Goal: Information Seeking & Learning: Learn about a topic

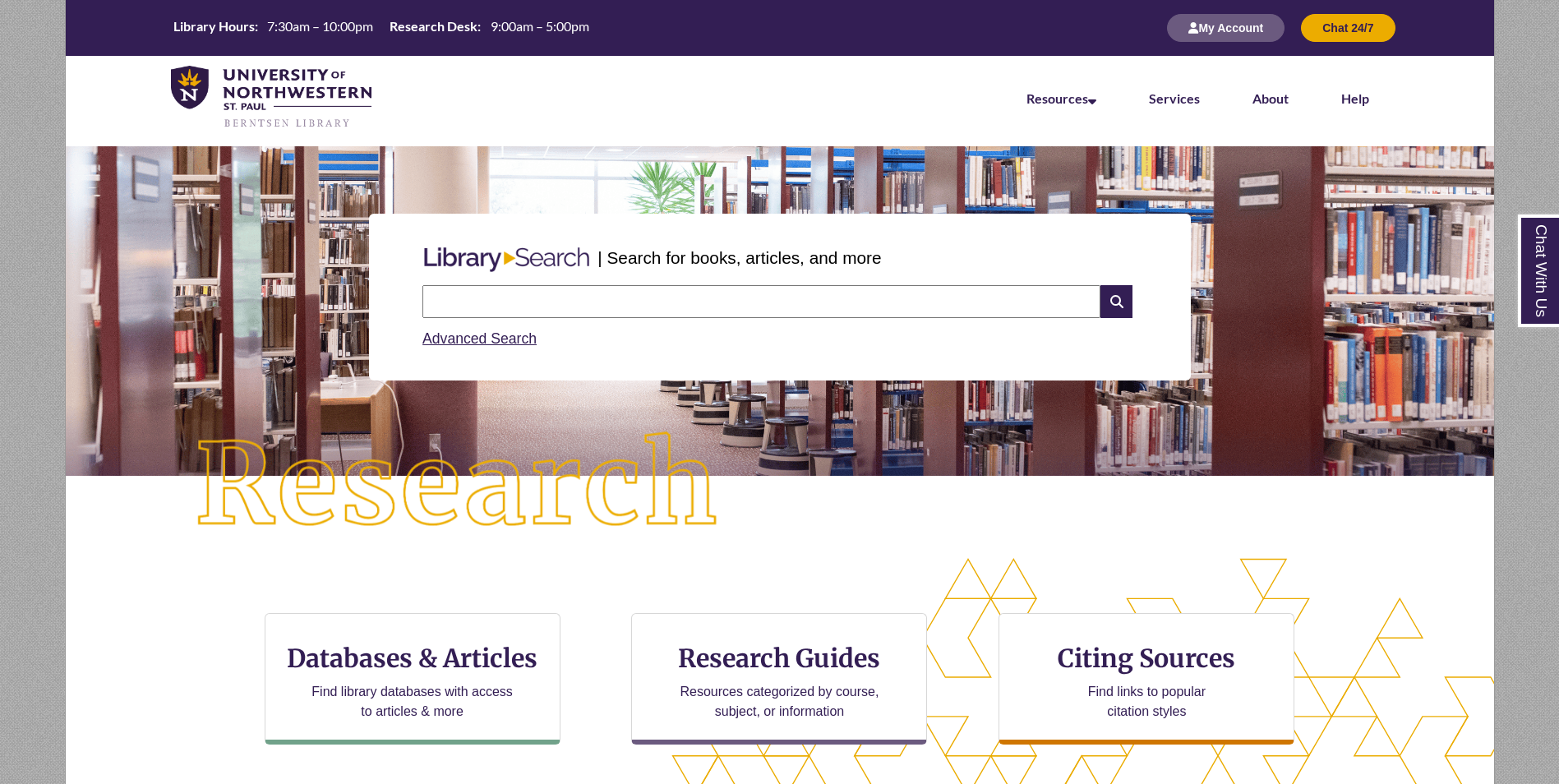
click at [579, 290] on input "text" at bounding box center [761, 302] width 678 height 33
type input "**********"
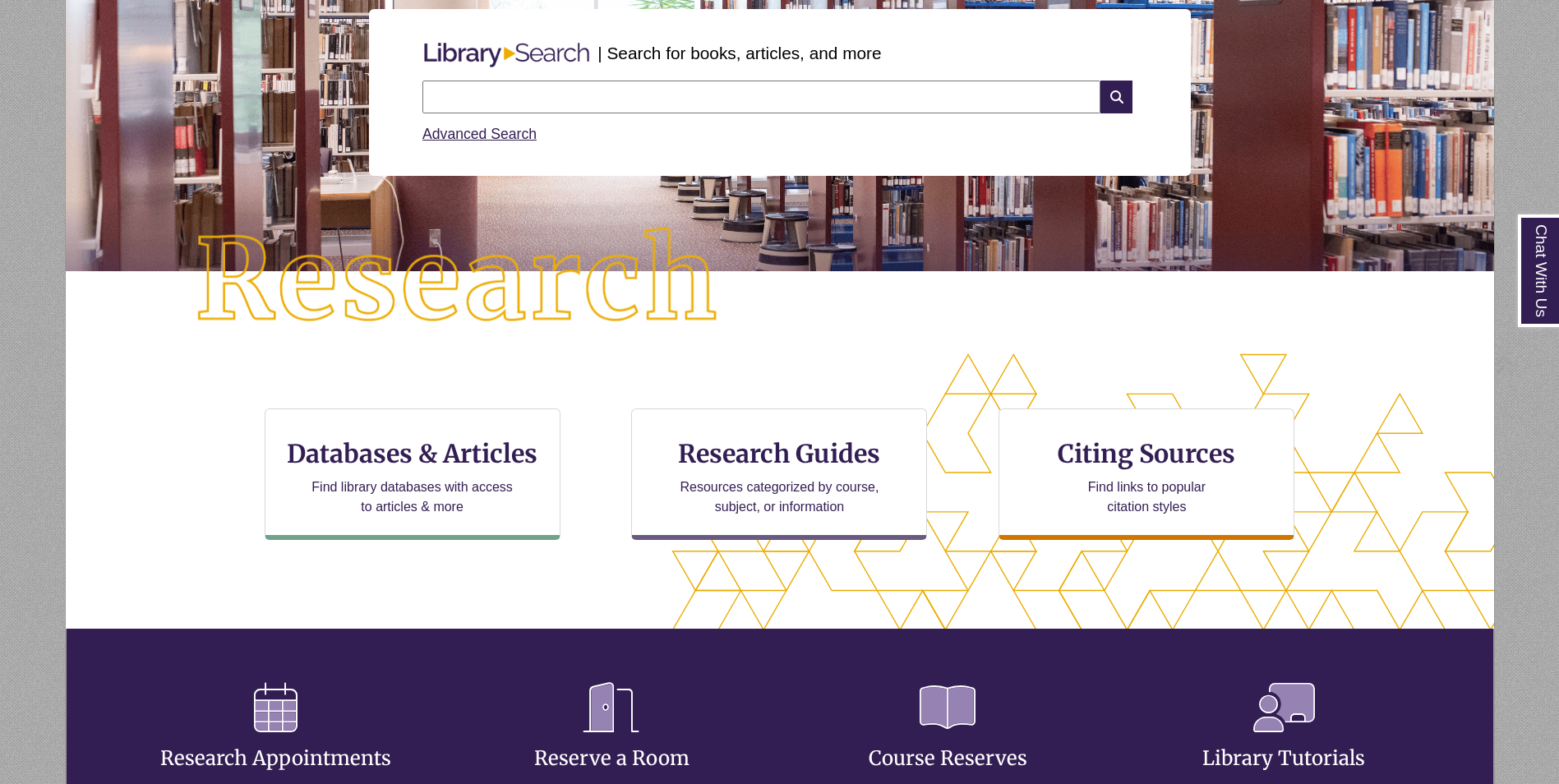
scroll to position [246, 0]
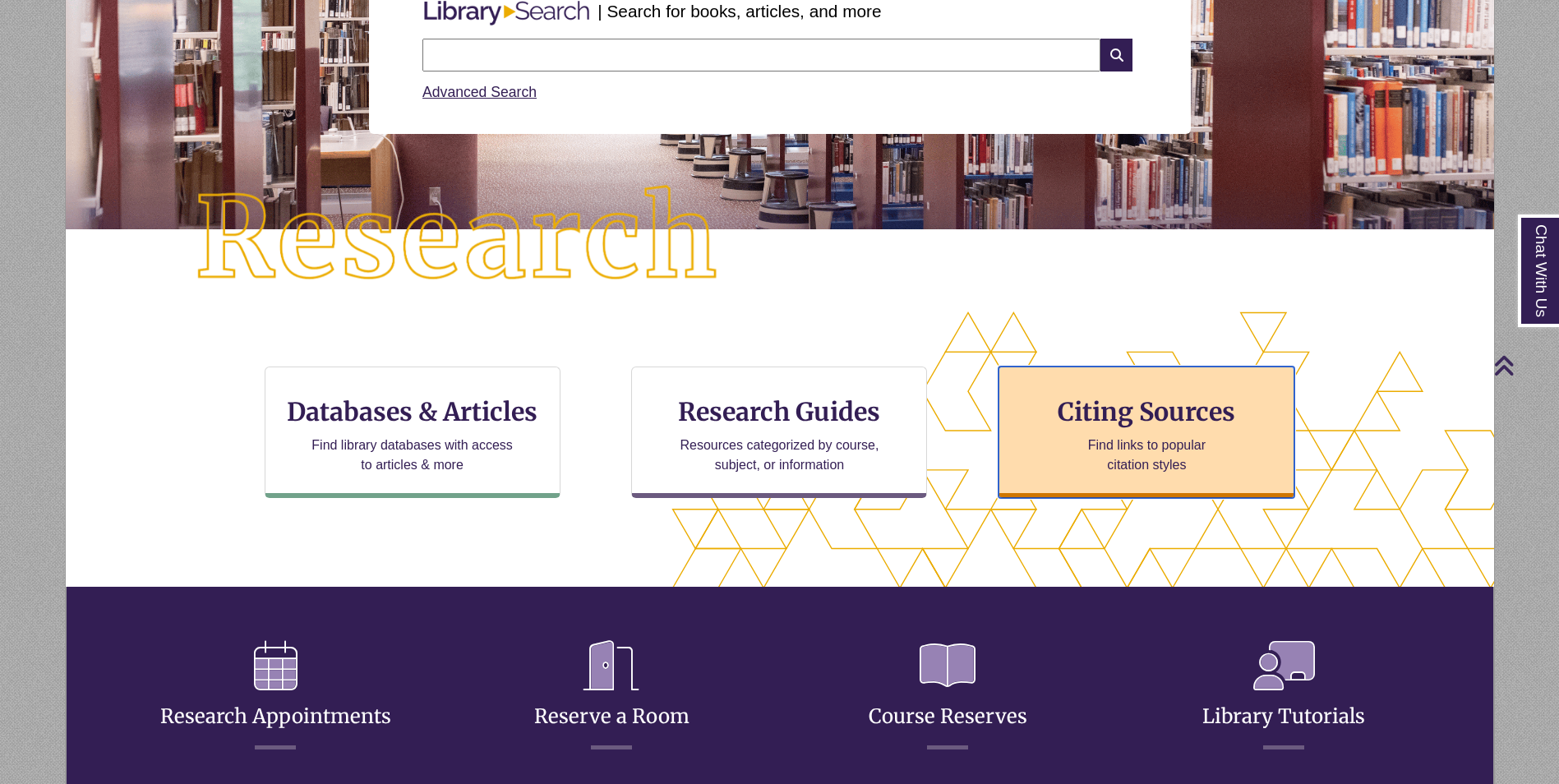
click at [1150, 403] on h3 "Citing Sources" at bounding box center [1147, 411] width 201 height 31
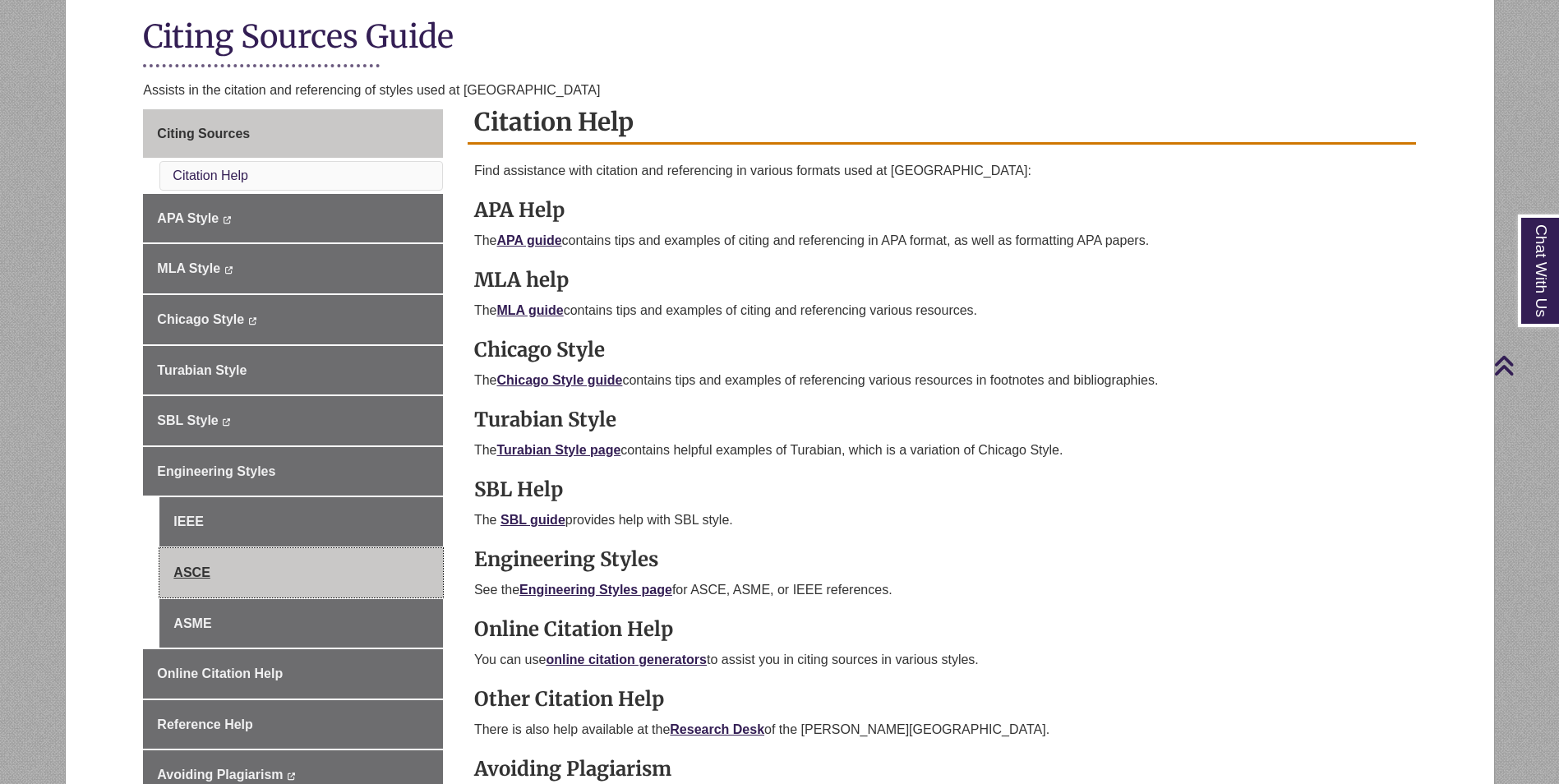
scroll to position [411, 0]
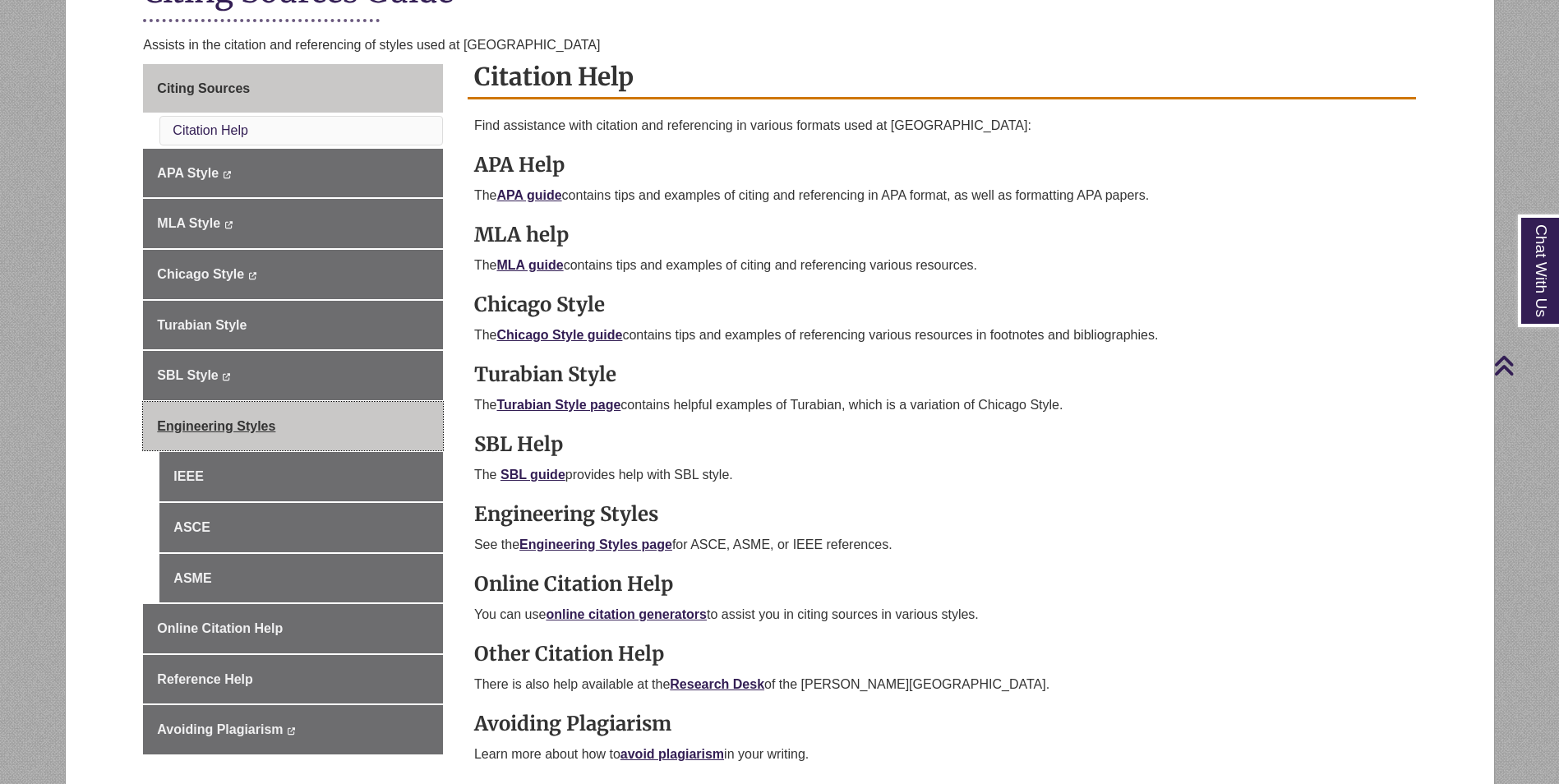
click at [263, 422] on span "Engineering Styles" at bounding box center [216, 426] width 118 height 14
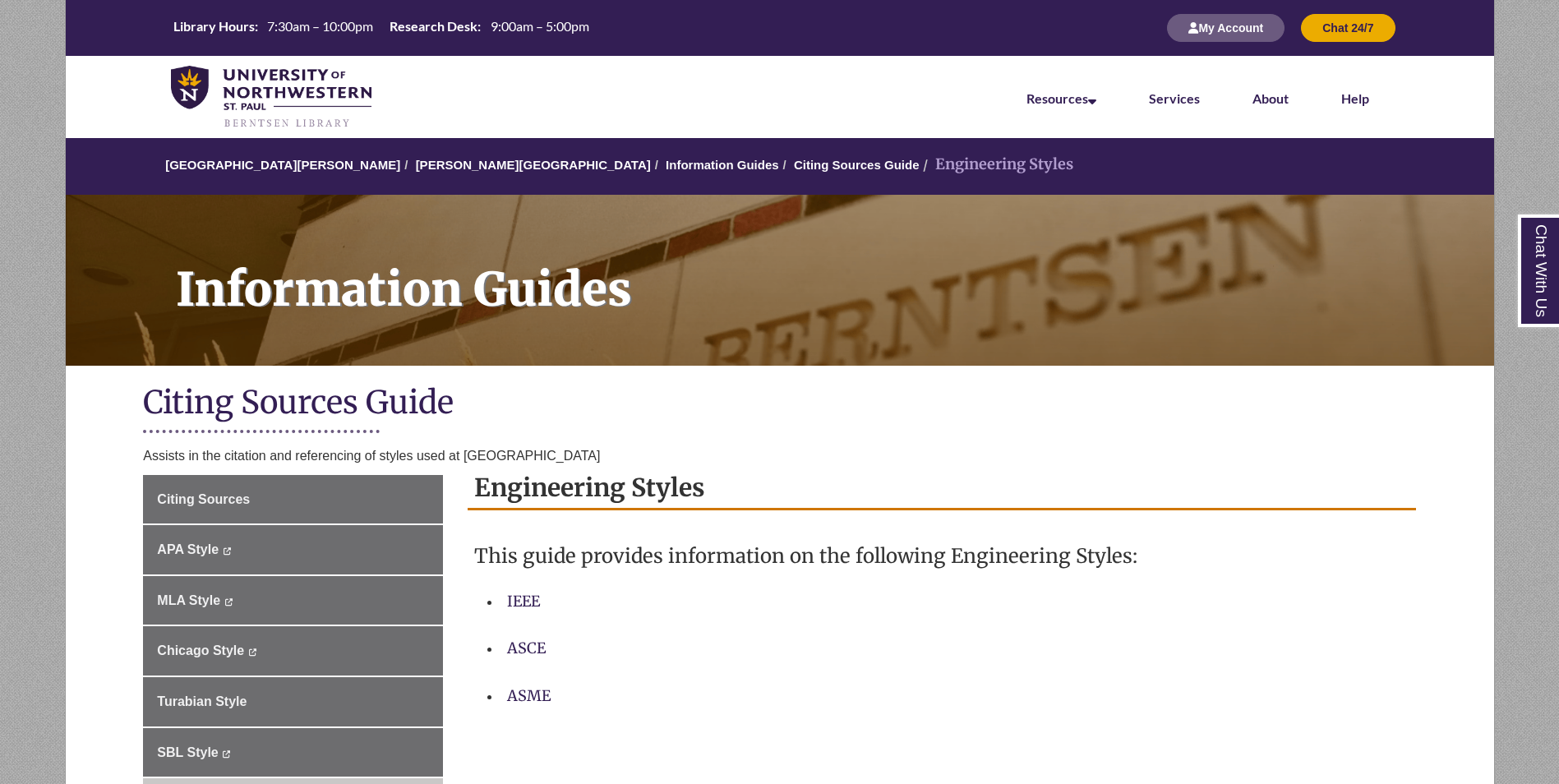
scroll to position [411, 0]
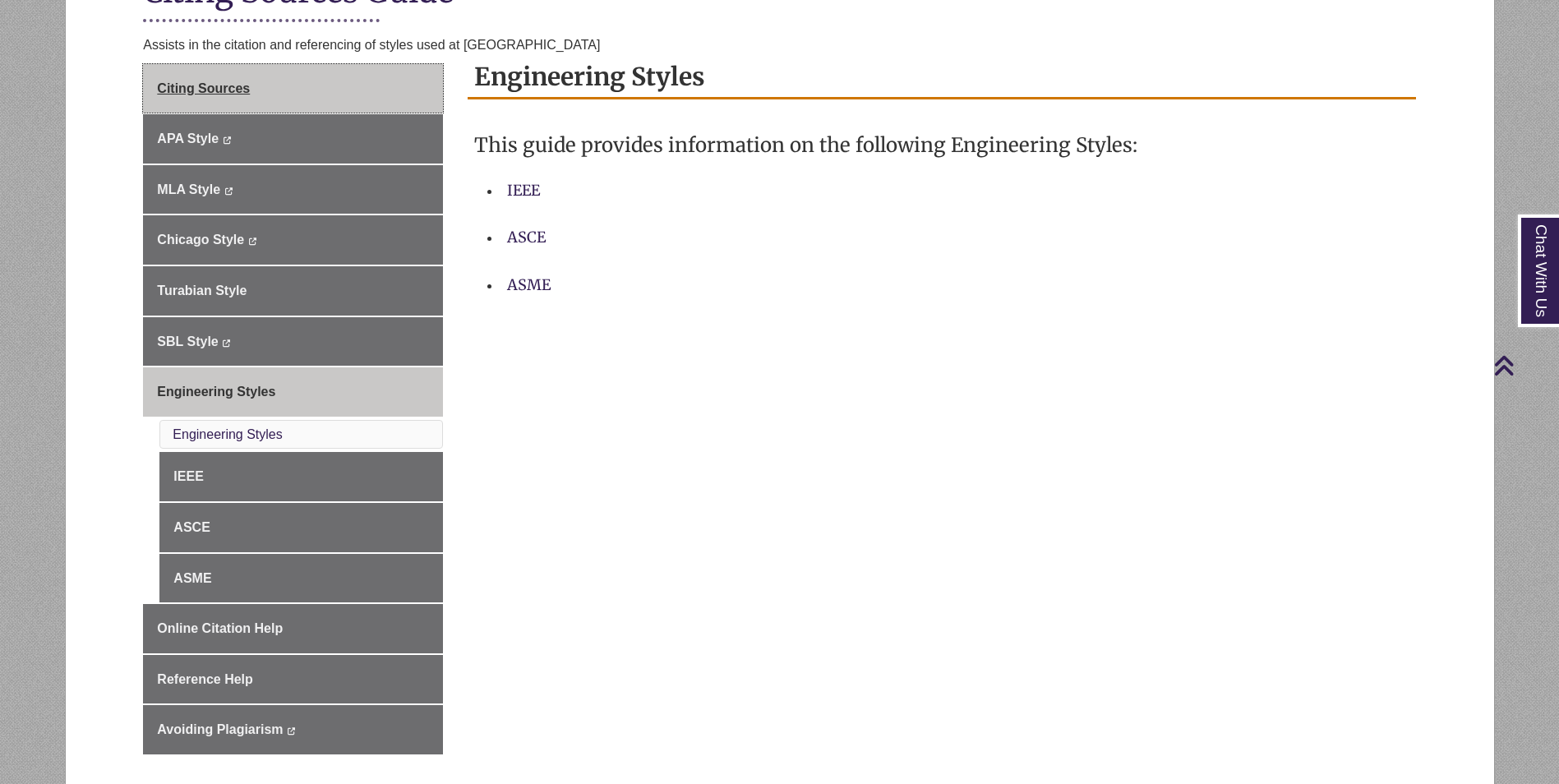
click at [345, 96] on link "Citing Sources" at bounding box center [292, 88] width 300 height 49
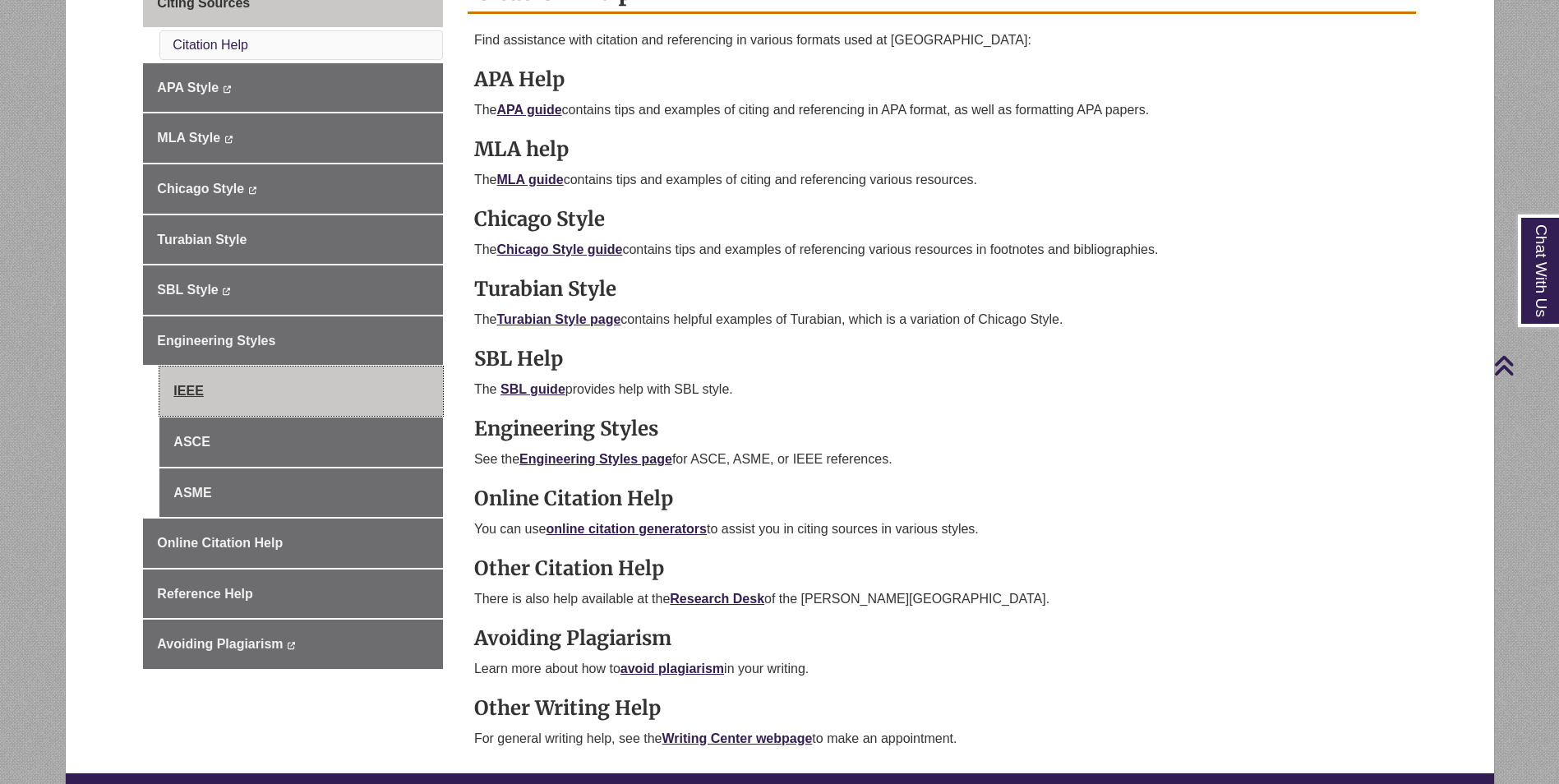
scroll to position [575, 0]
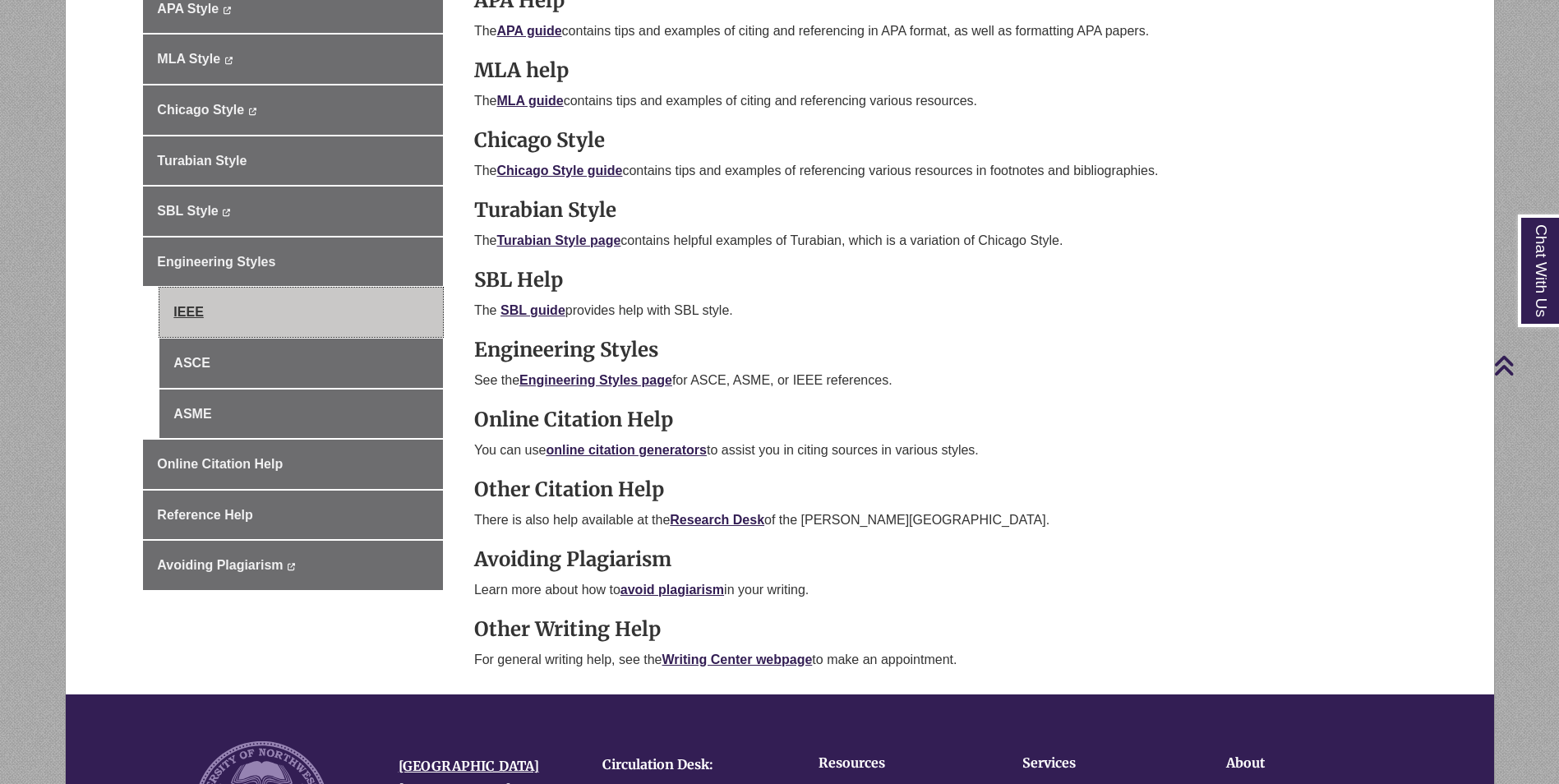
click at [266, 297] on link "IEEE" at bounding box center [302, 313] width 284 height 49
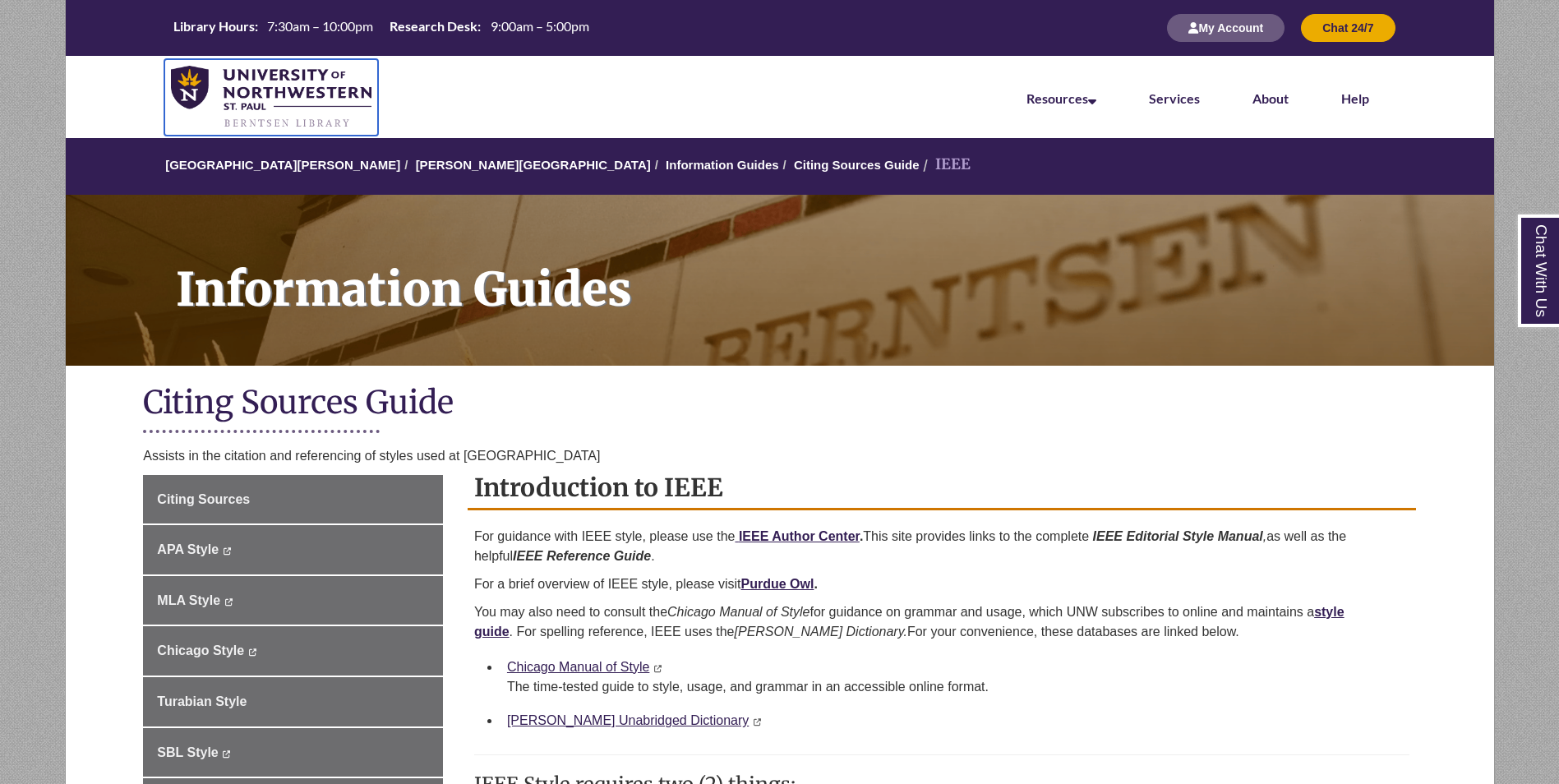
click at [262, 95] on img at bounding box center [271, 97] width 201 height 64
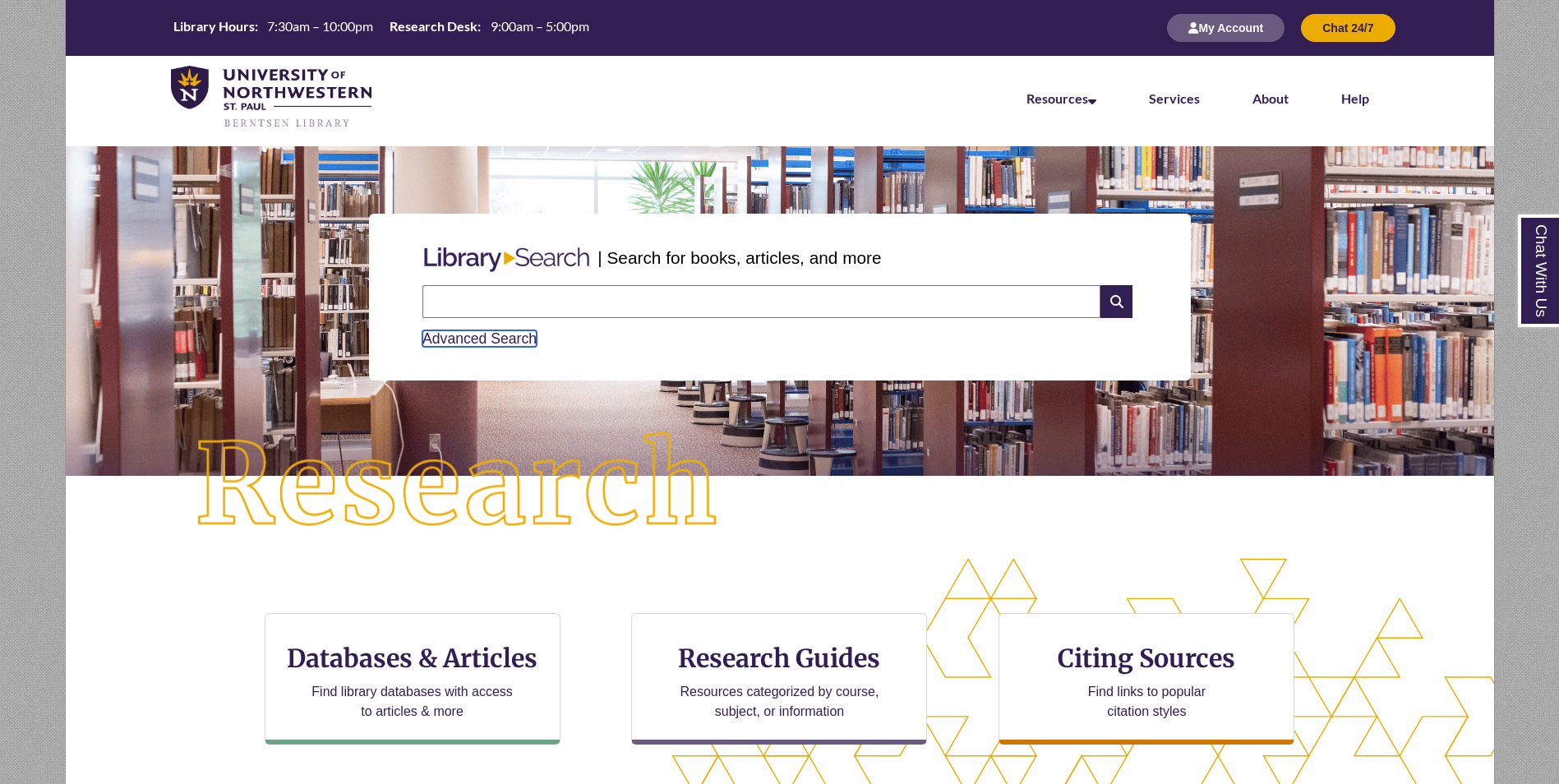
click at [493, 340] on link "Advanced Search" at bounding box center [479, 338] width 114 height 16
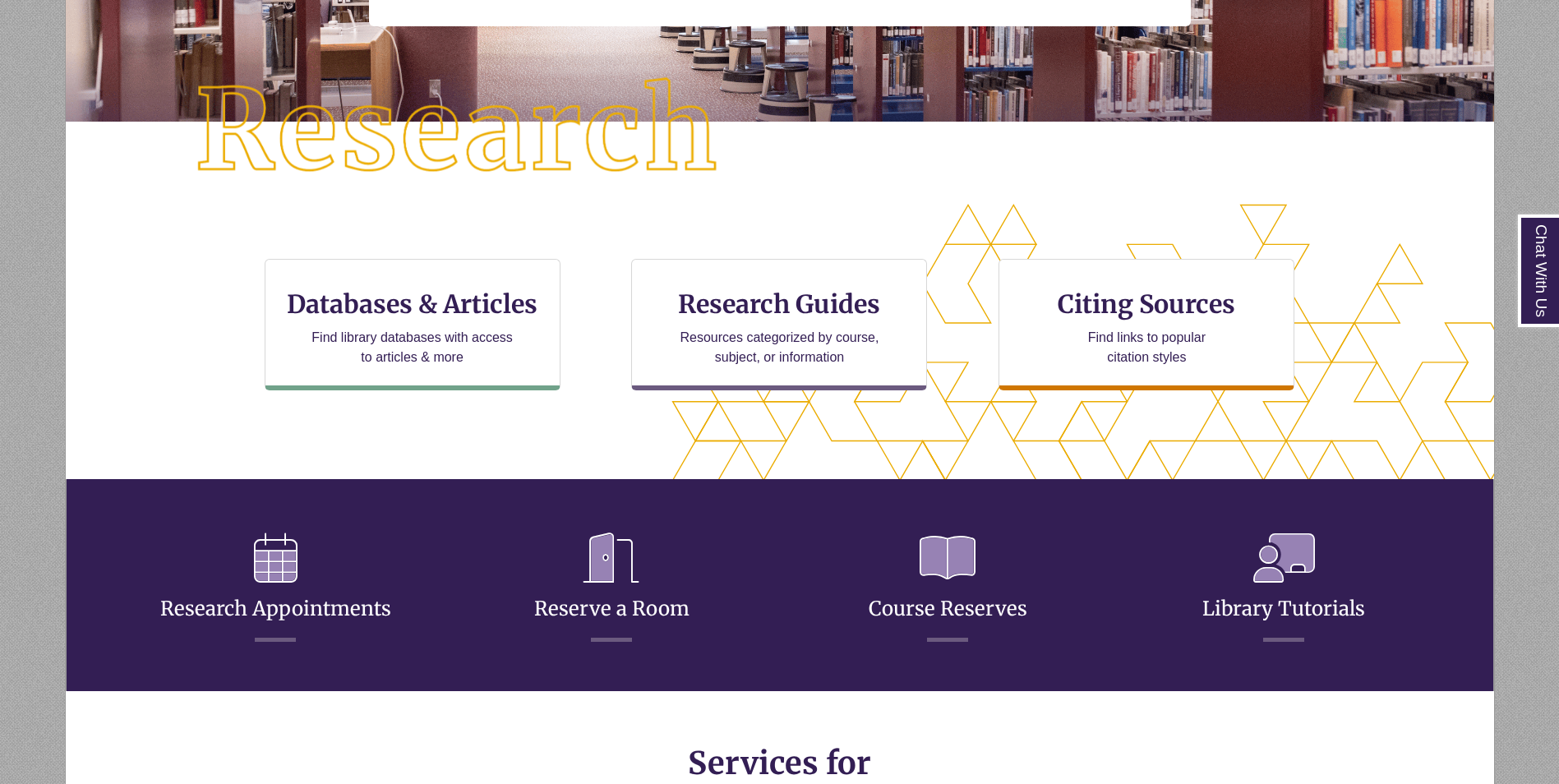
scroll to position [493, 0]
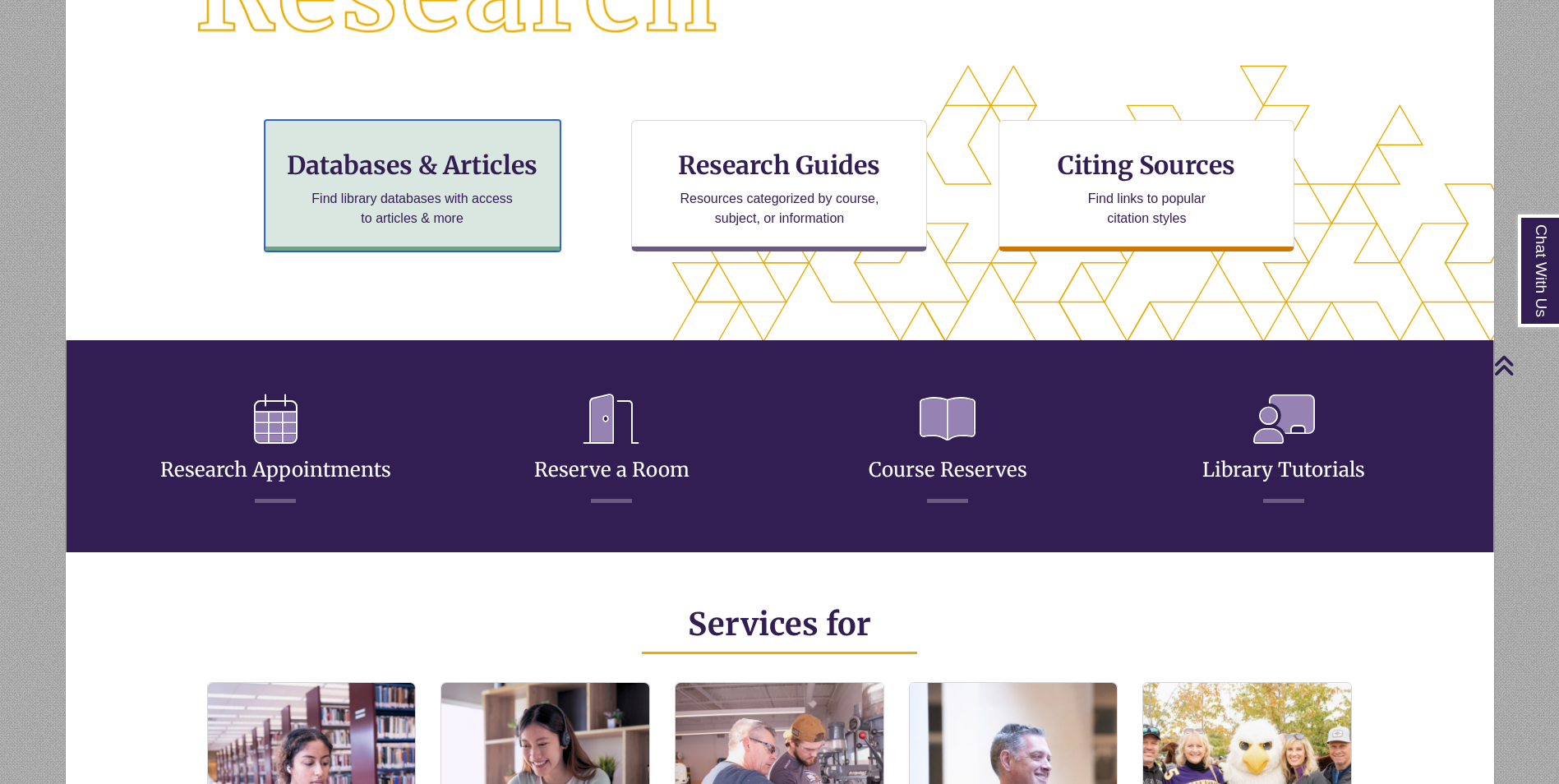
click at [503, 203] on p "Find library databases with access to articles & more" at bounding box center [412, 208] width 214 height 39
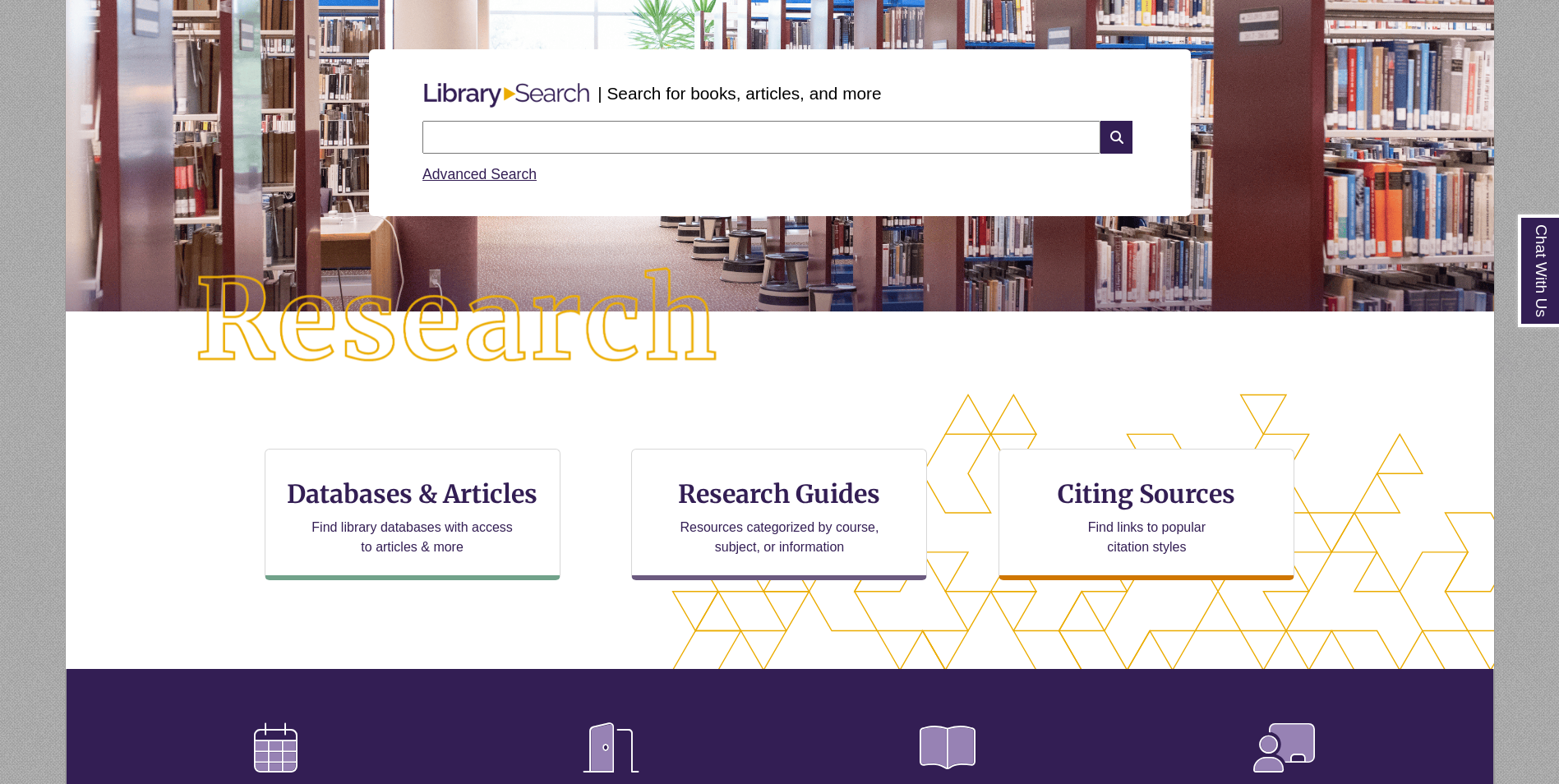
scroll to position [0, 0]
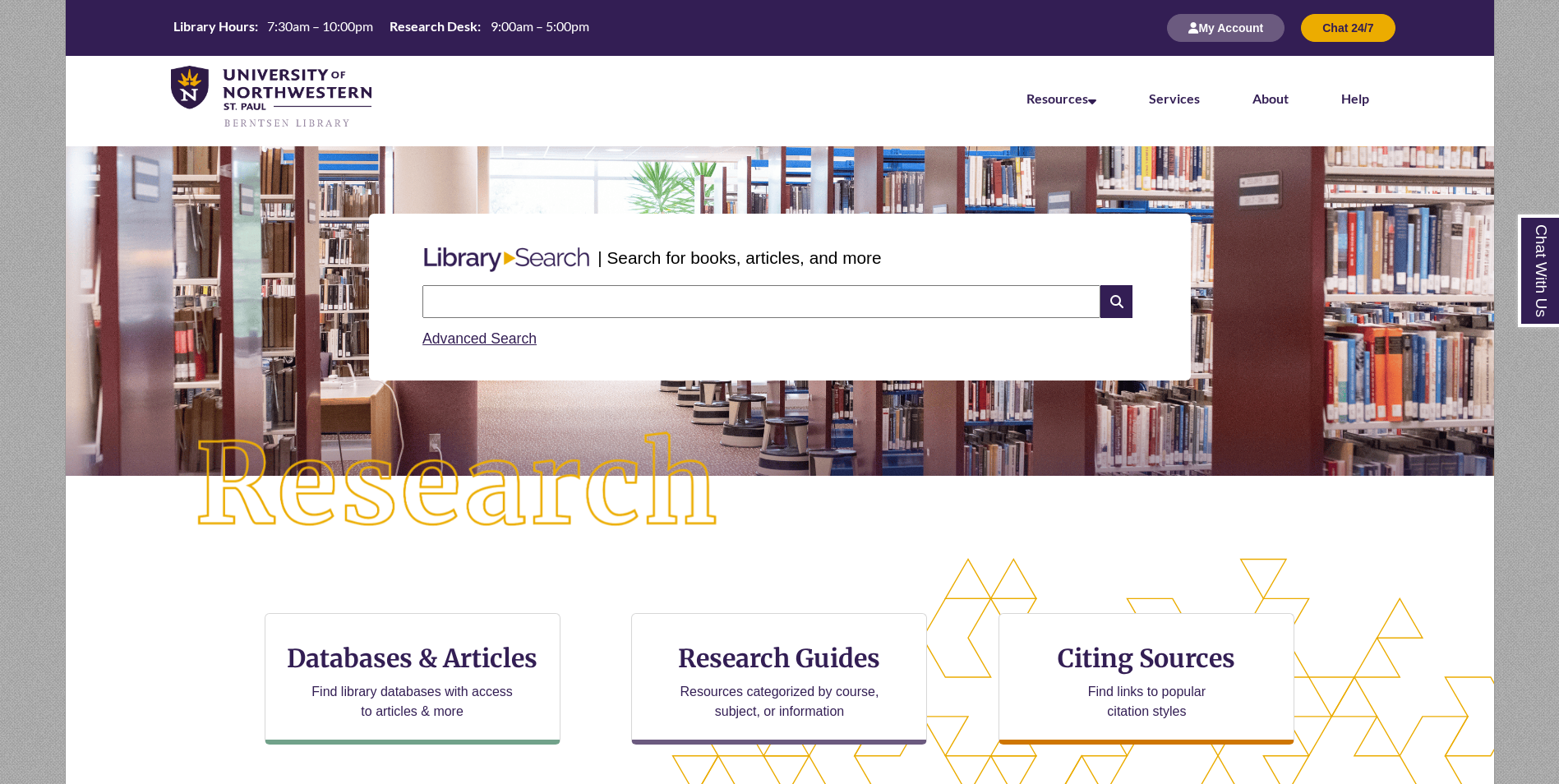
click at [592, 294] on input "text" at bounding box center [761, 302] width 678 height 33
click at [619, 311] on input "text" at bounding box center [761, 302] width 678 height 33
type input "**********"
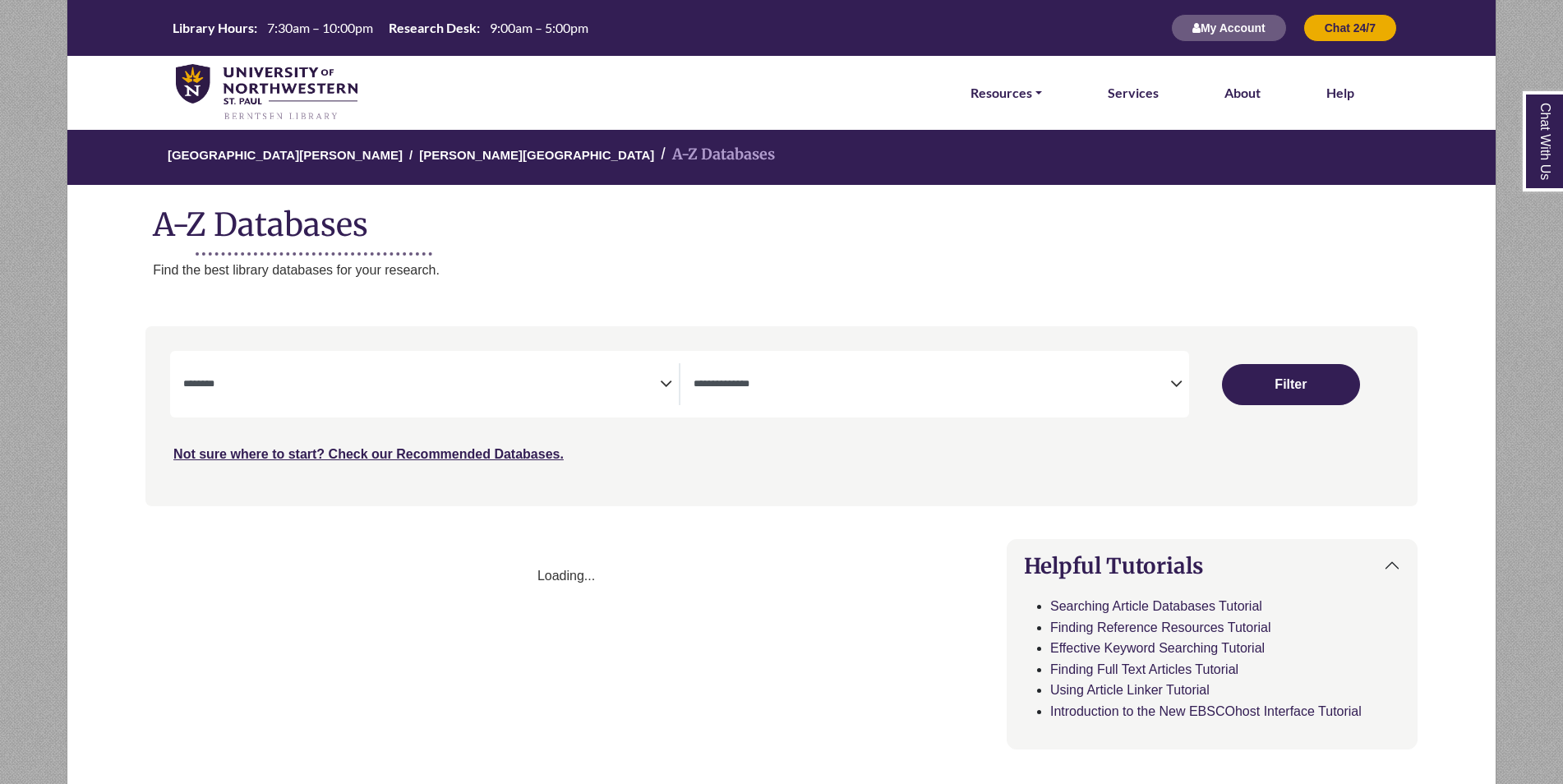
select select "Database Subject Filter"
select select "Database Types Filter"
select select "Database Subject Filter"
select select "Database Types Filter"
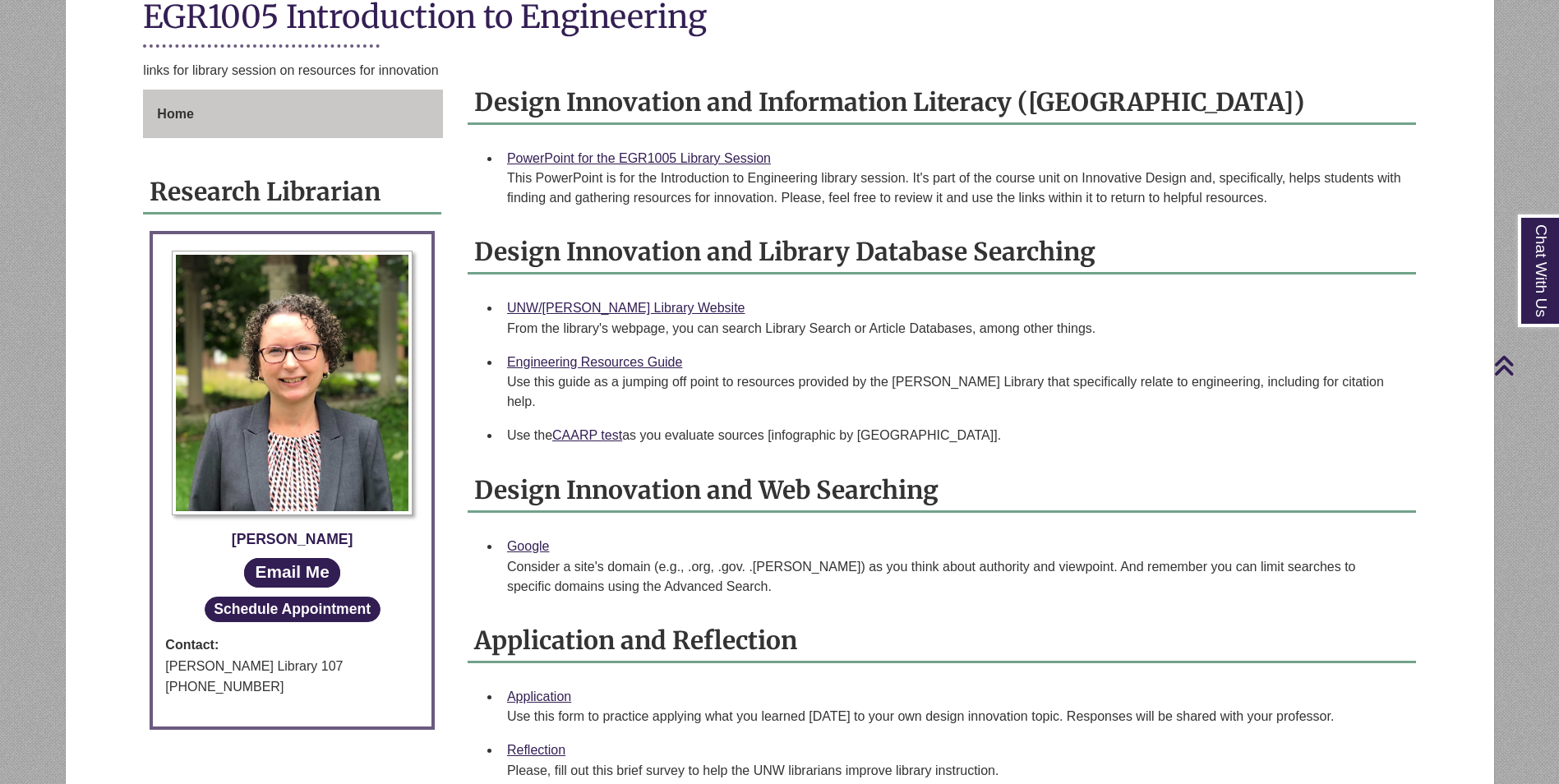
scroll to position [411, 0]
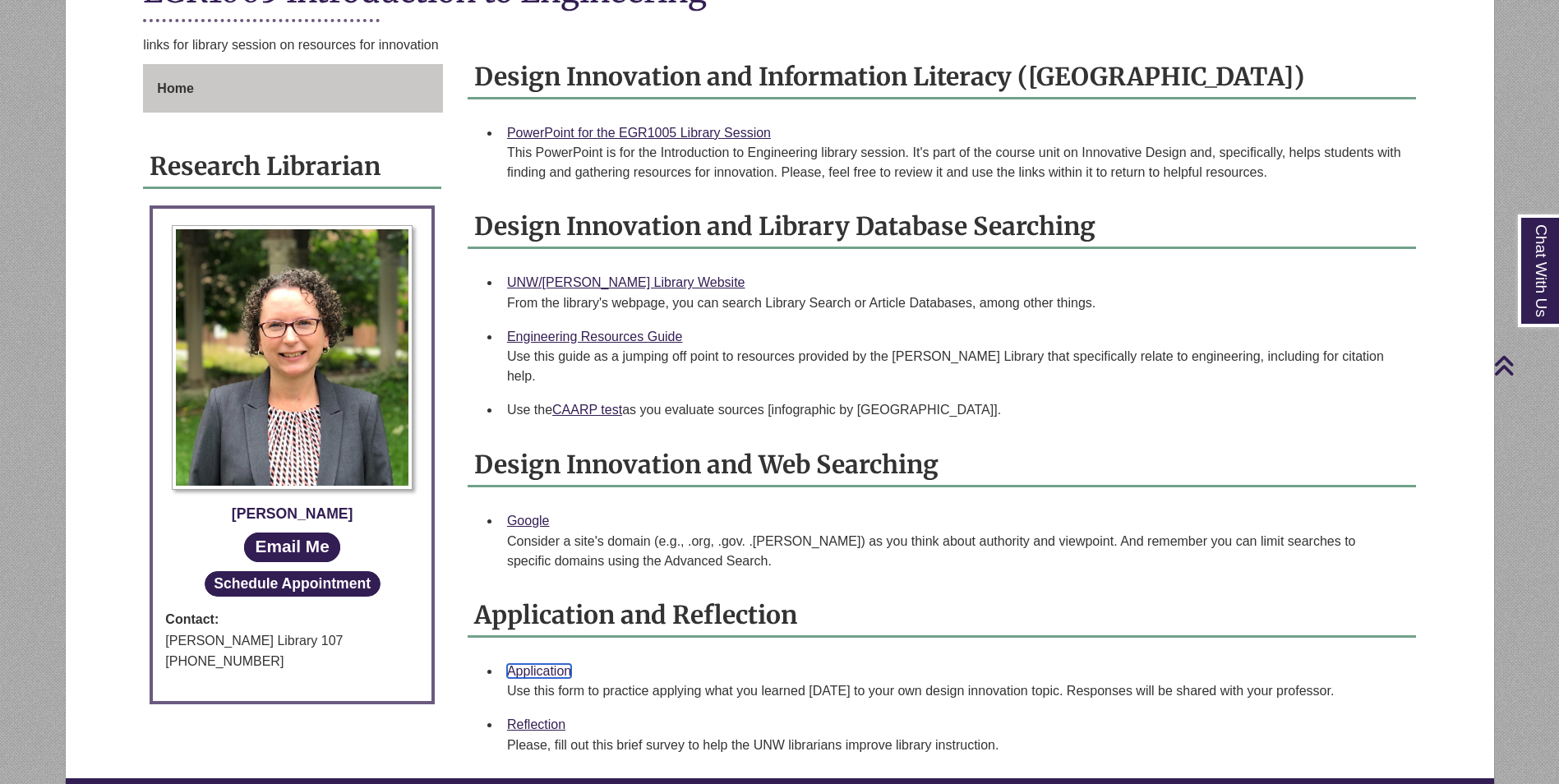
click at [540, 664] on link "Application" at bounding box center [539, 671] width 64 height 14
click at [539, 717] on link "Reflection" at bounding box center [536, 724] width 59 height 14
click at [548, 717] on link "Reflection" at bounding box center [536, 724] width 59 height 14
